Goal: Task Accomplishment & Management: Manage account settings

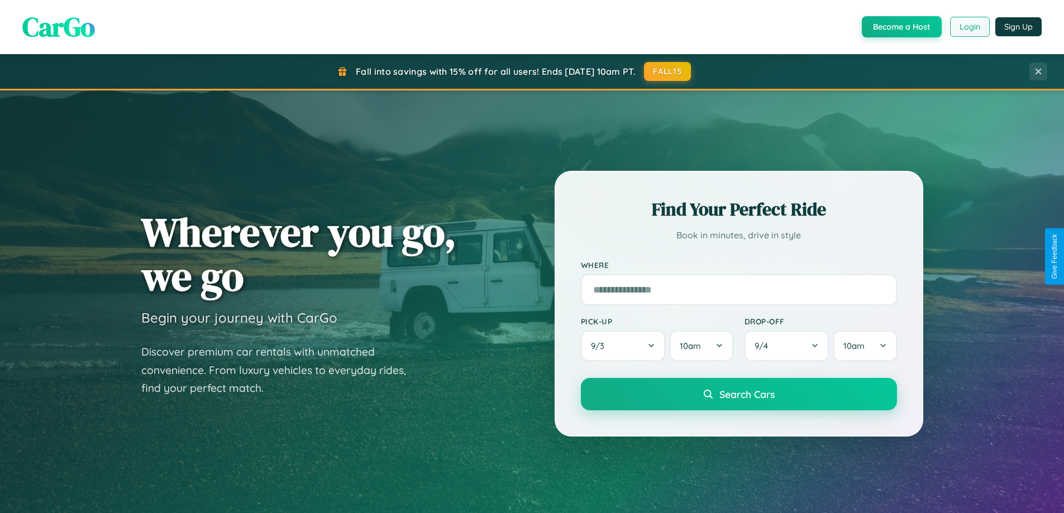
click at [969, 27] on button "Login" at bounding box center [970, 27] width 40 height 20
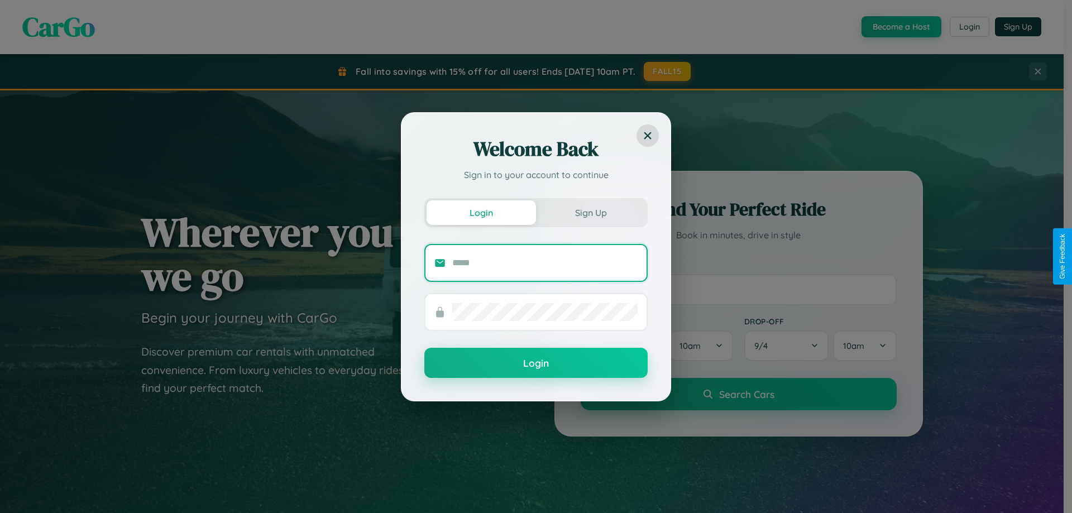
click at [545, 263] on input "text" at bounding box center [544, 263] width 185 height 18
type input "**********"
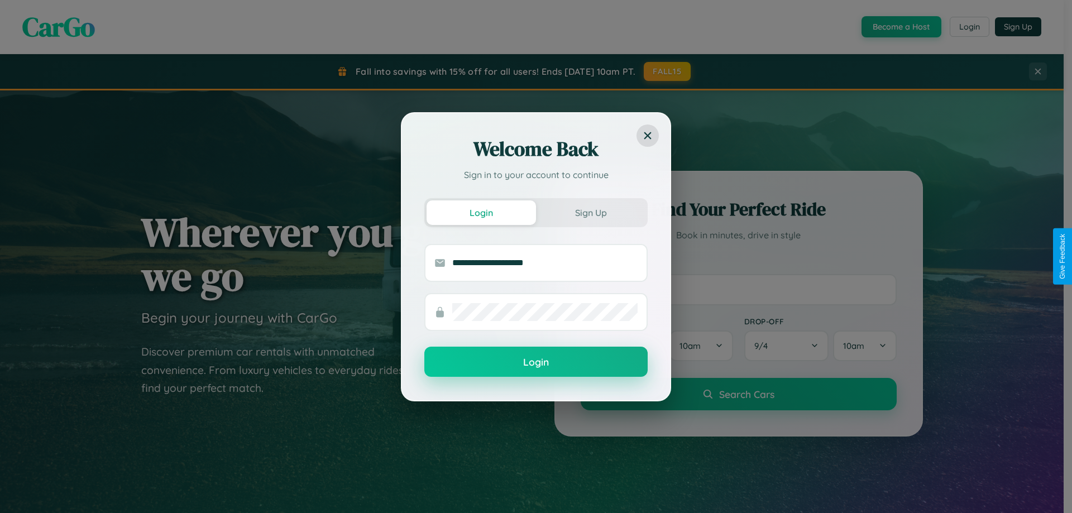
click at [536, 362] on button "Login" at bounding box center [535, 362] width 223 height 30
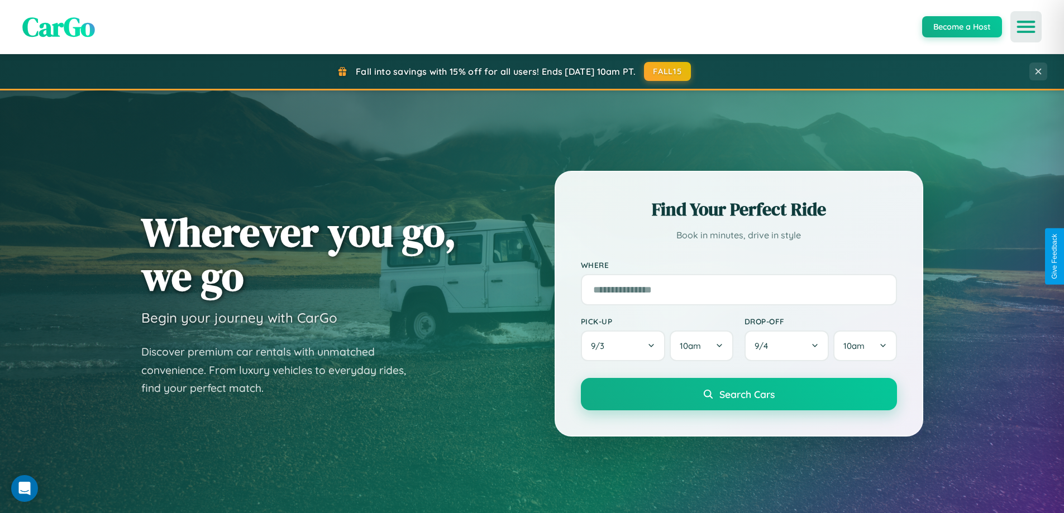
click at [1026, 27] on icon "Open menu" at bounding box center [1026, 27] width 16 height 10
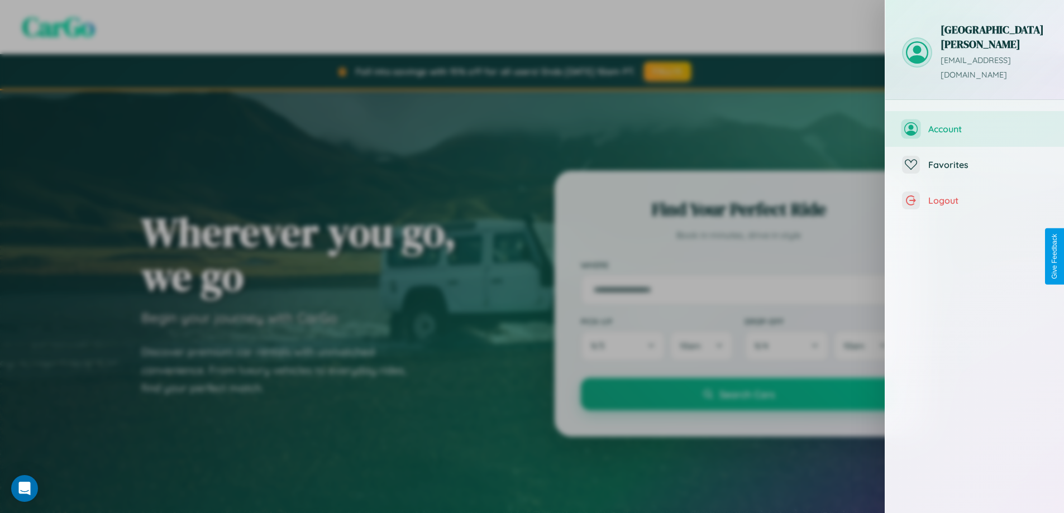
click at [975, 123] on span "Account" at bounding box center [987, 128] width 119 height 11
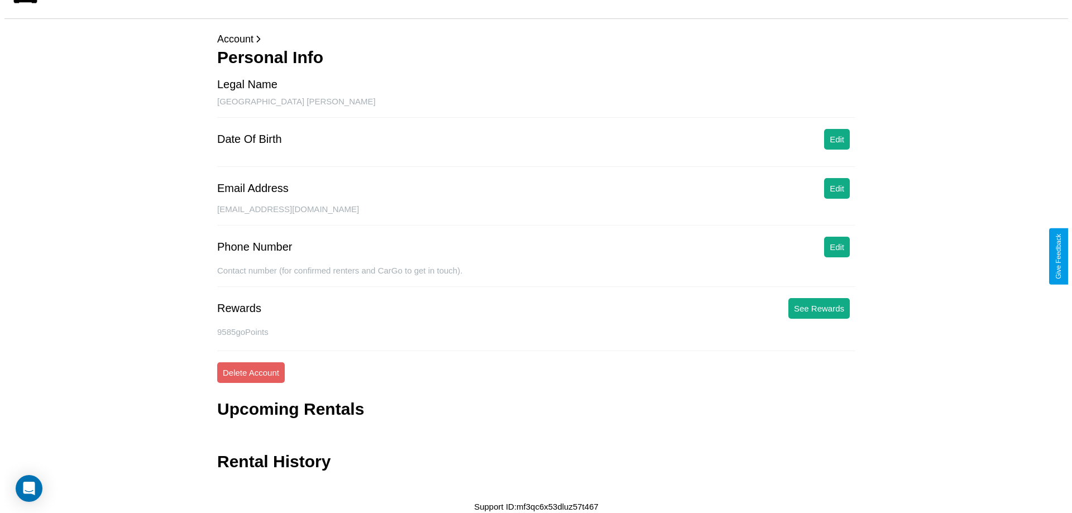
scroll to position [27, 0]
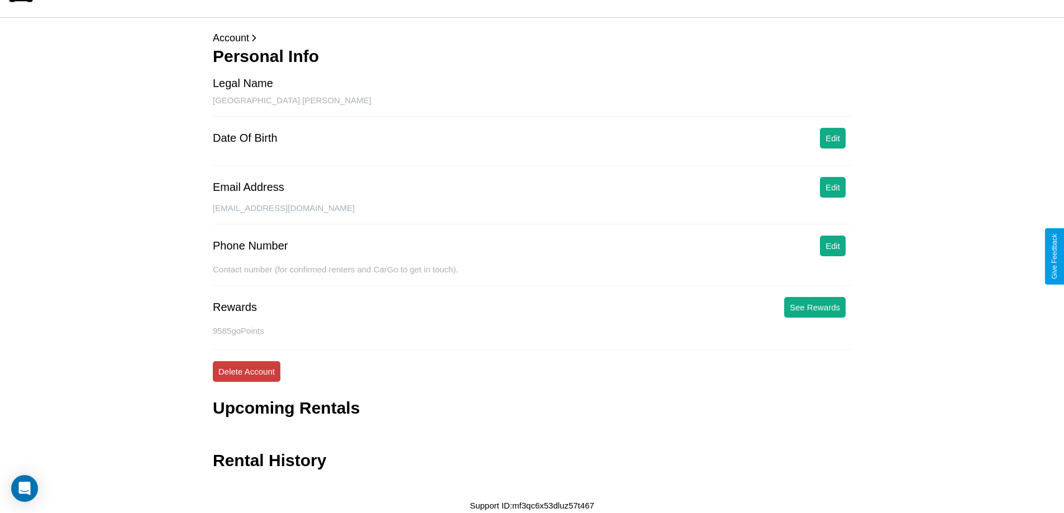
click at [246, 371] on button "Delete Account" at bounding box center [247, 371] width 68 height 21
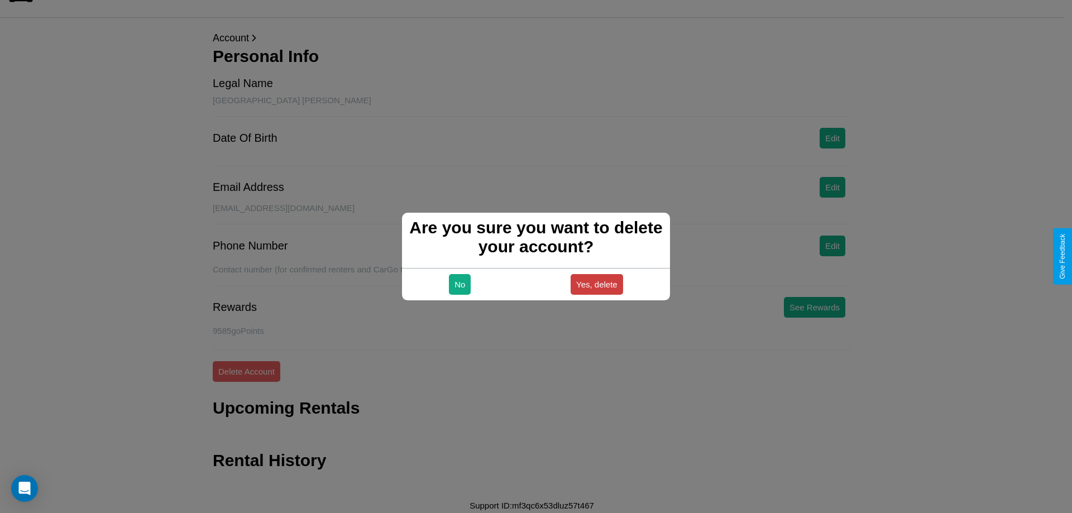
click at [596, 284] on button "Yes, delete" at bounding box center [597, 284] width 53 height 21
